Goal: Information Seeking & Learning: Understand process/instructions

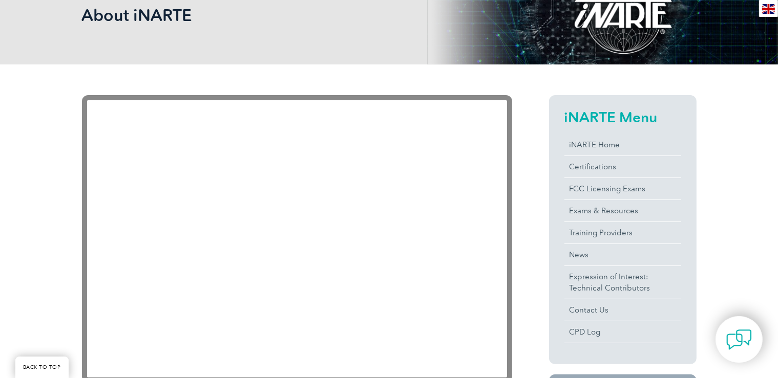
scroll to position [162, 0]
click at [605, 212] on link "Exams & Resources" at bounding box center [622, 211] width 117 height 22
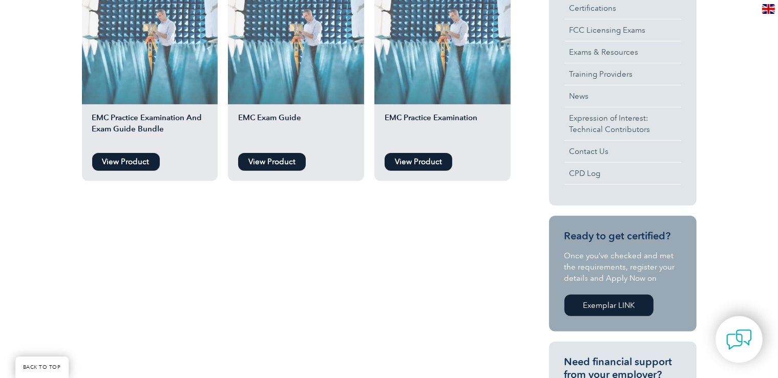
scroll to position [162, 0]
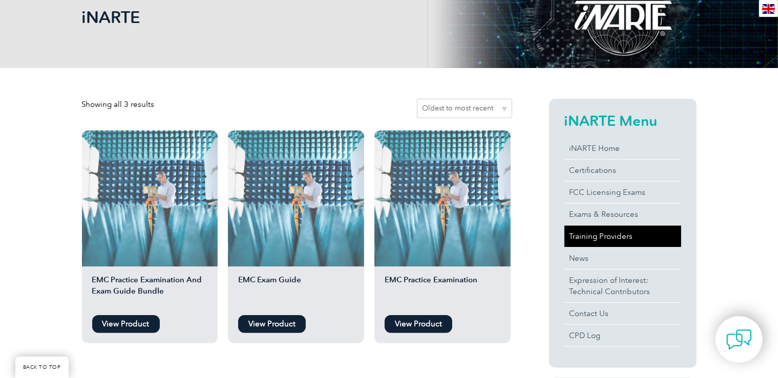
click at [587, 231] on link "Training Providers" at bounding box center [622, 237] width 117 height 22
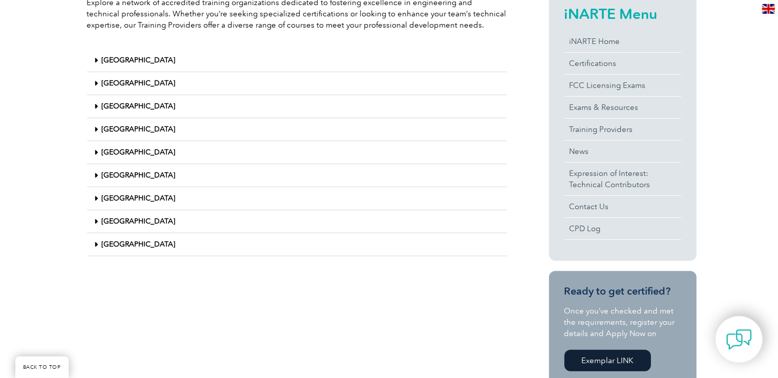
scroll to position [270, 0]
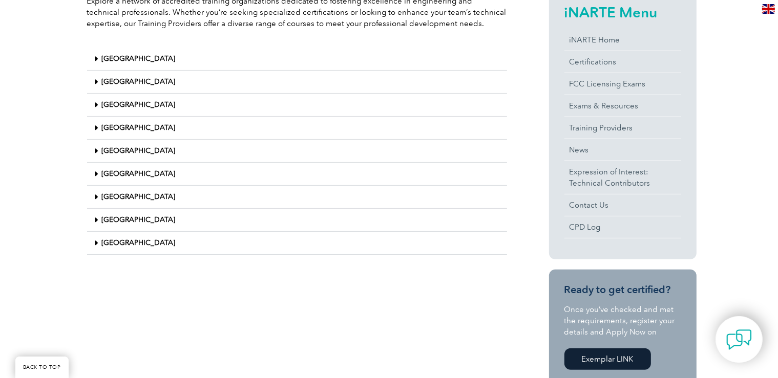
click at [97, 244] on icon at bounding box center [97, 243] width 4 height 7
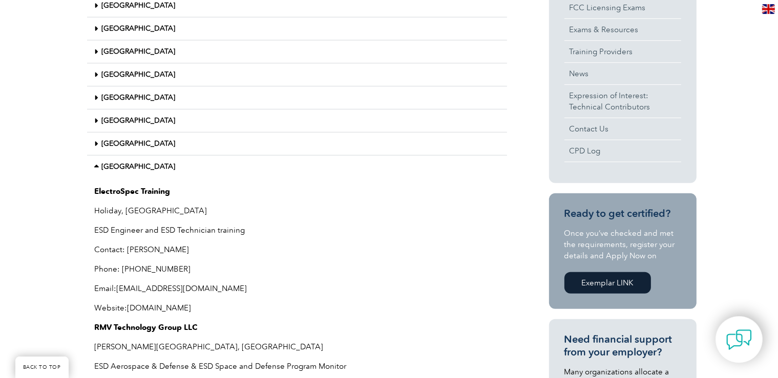
scroll to position [324, 0]
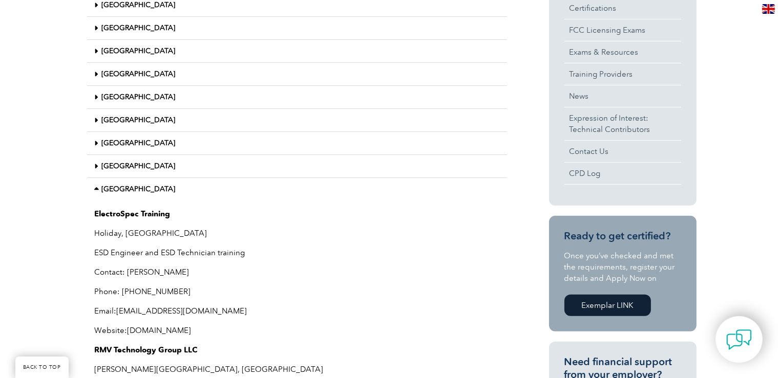
click at [99, 191] on icon at bounding box center [98, 189] width 7 height 7
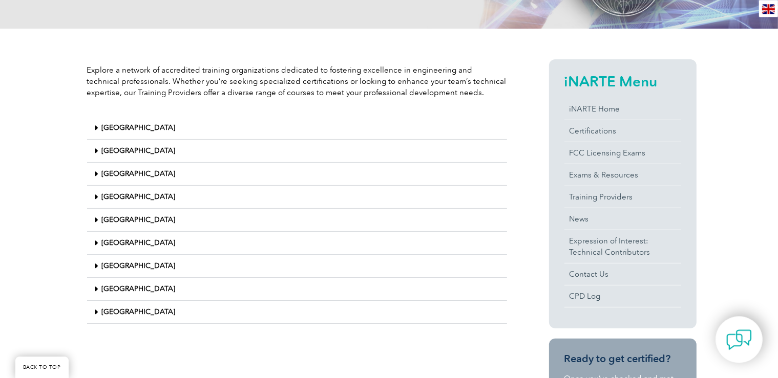
scroll to position [162, 0]
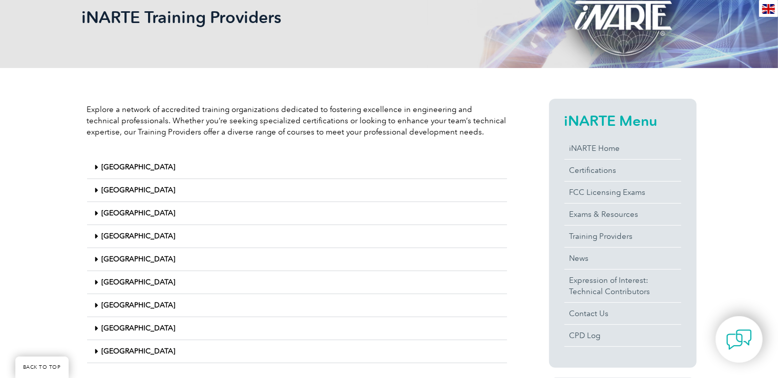
click at [96, 216] on icon at bounding box center [97, 213] width 4 height 7
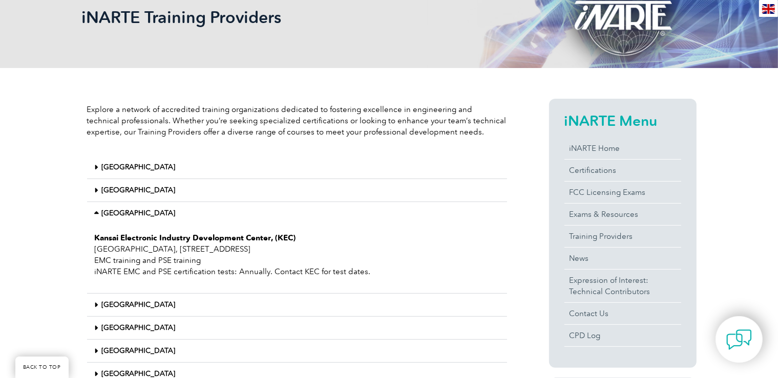
click at [97, 216] on icon at bounding box center [98, 213] width 7 height 7
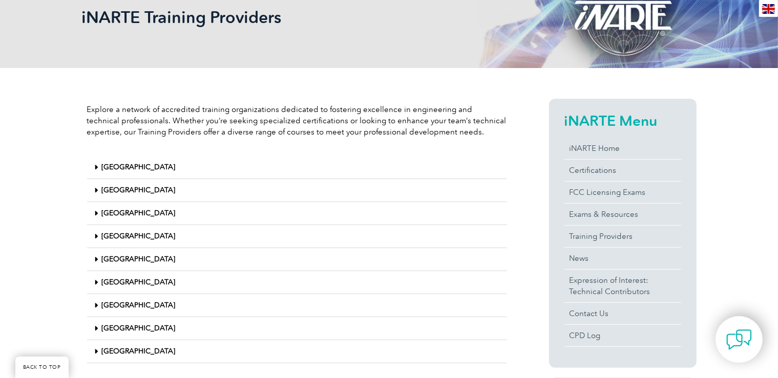
click at [97, 189] on icon at bounding box center [97, 190] width 4 height 7
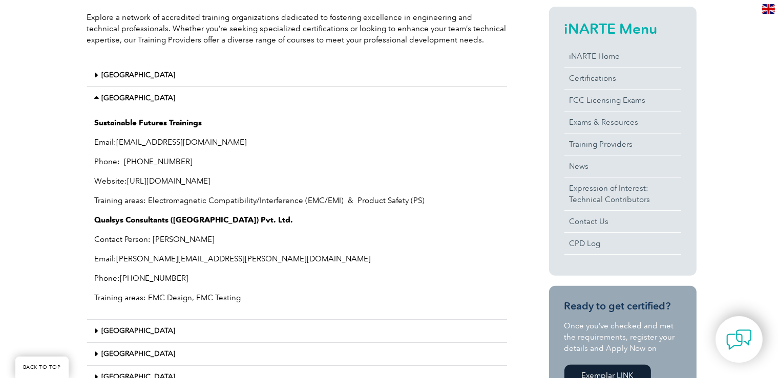
scroll to position [108, 0]
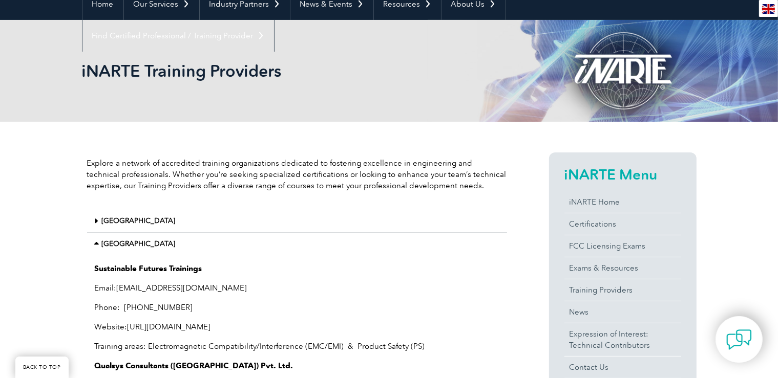
click at [98, 243] on icon at bounding box center [98, 244] width 7 height 7
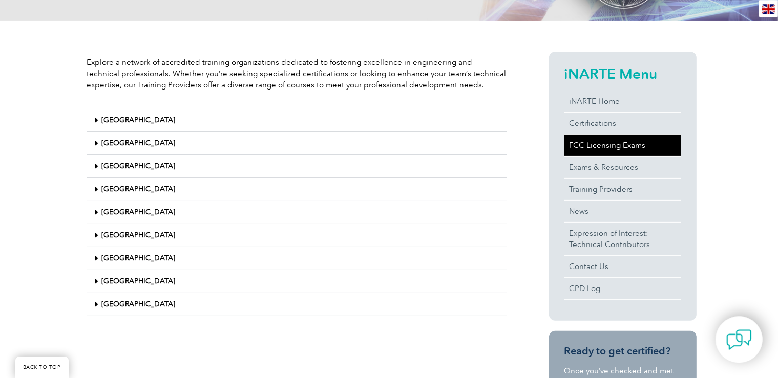
scroll to position [216, 0]
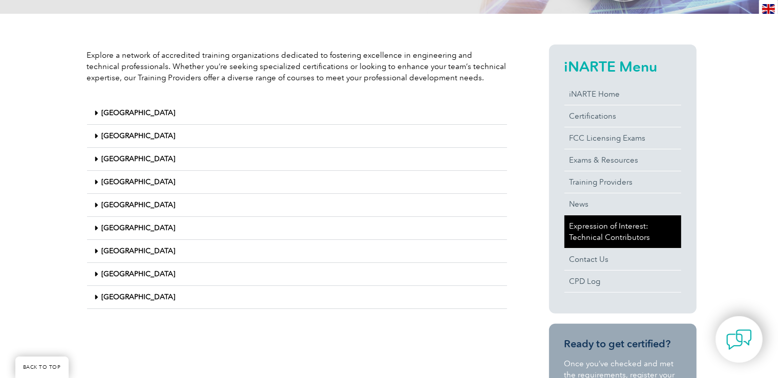
click at [617, 239] on link "Expression of Interest: Technical Contributors" at bounding box center [622, 232] width 117 height 33
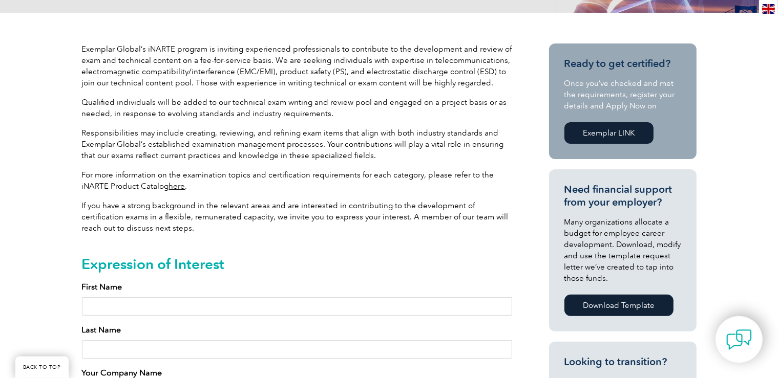
scroll to position [216, 0]
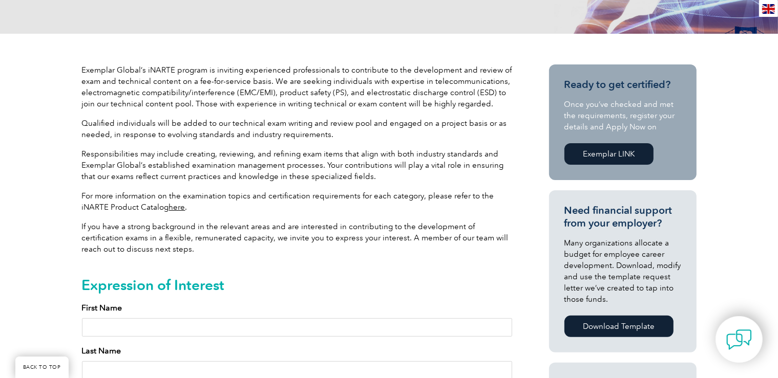
click at [176, 207] on link "here" at bounding box center [177, 207] width 16 height 9
